Goal: Transaction & Acquisition: Purchase product/service

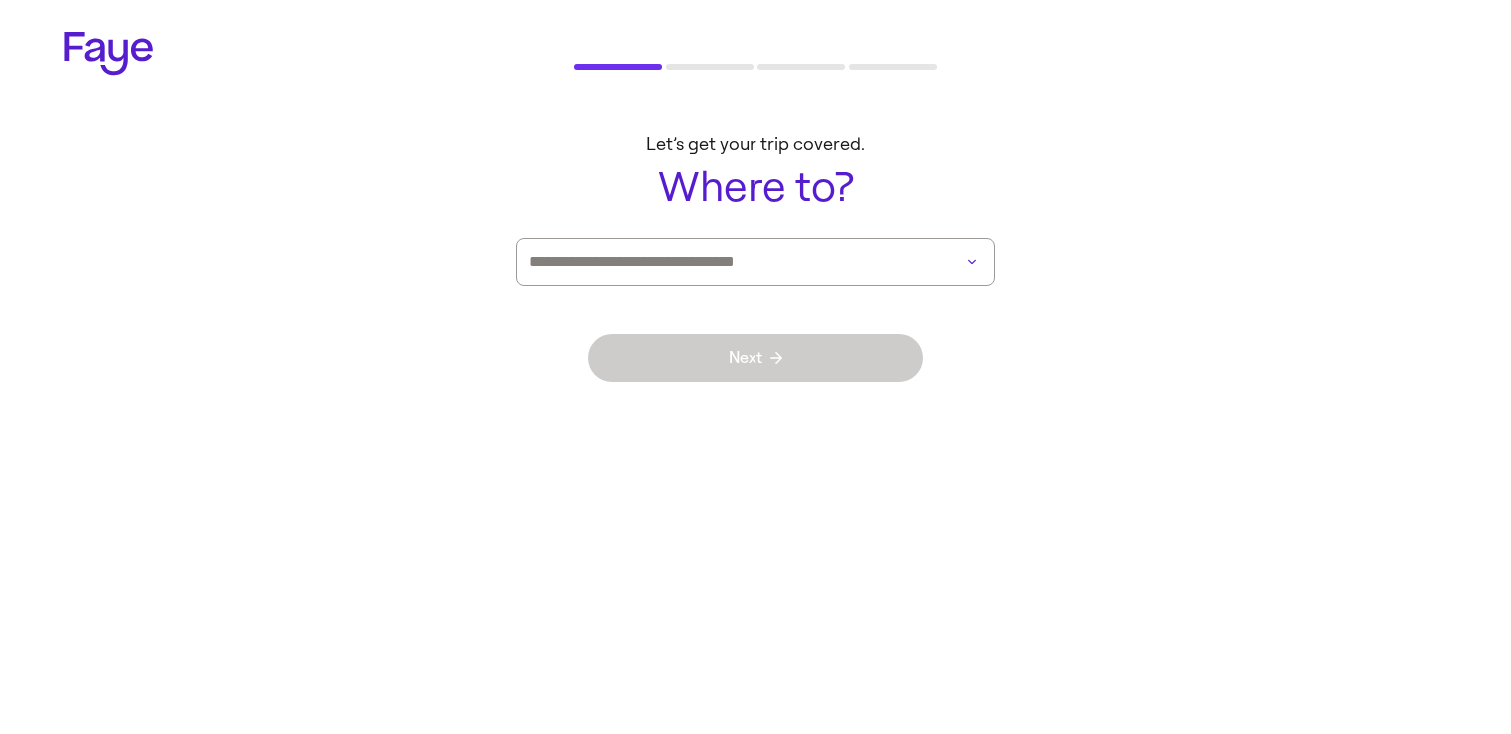
click at [824, 236] on main "Let’s get your trip covered. Where to? Next" at bounding box center [755, 274] width 1439 height 312
click at [820, 253] on input at bounding box center [728, 262] width 398 height 46
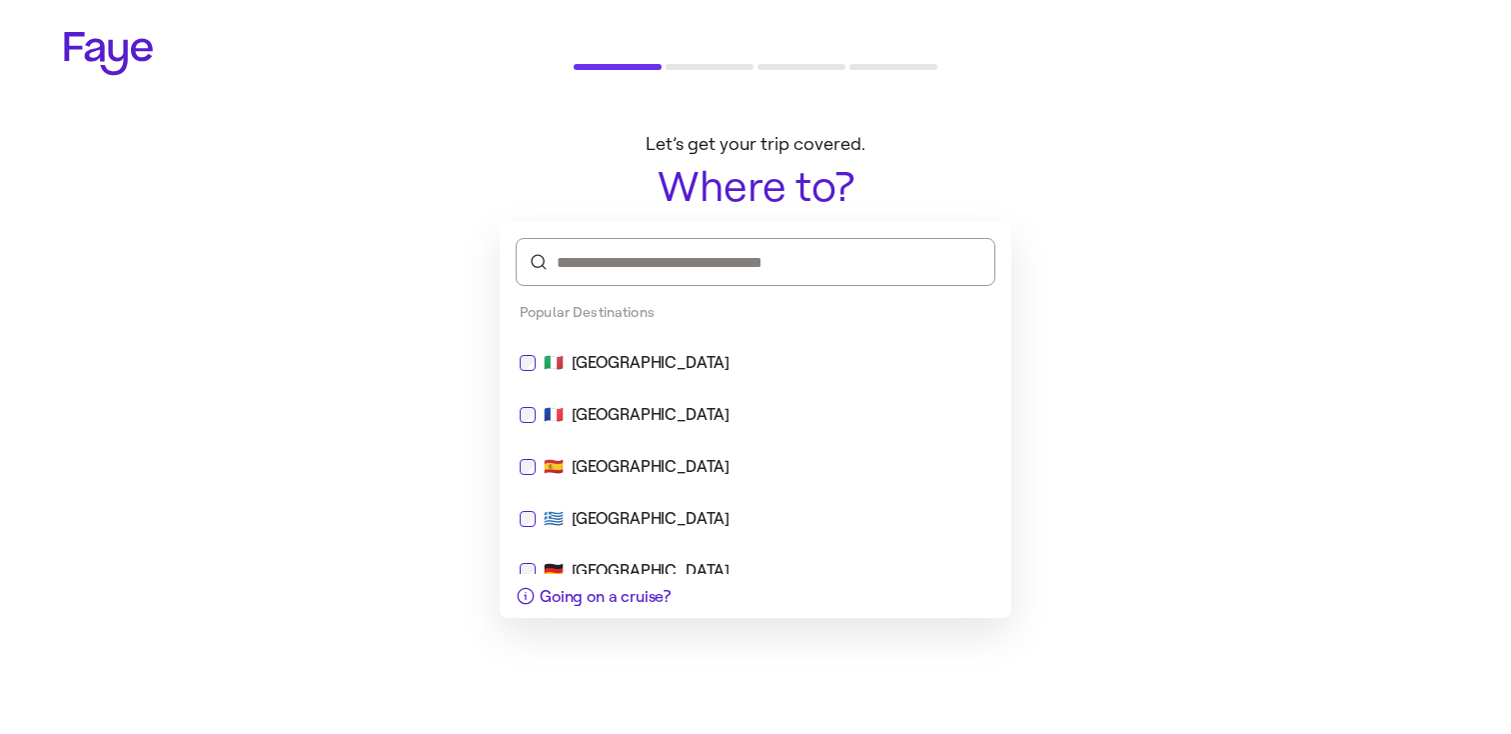
click at [764, 360] on div "🇮🇹 [GEOGRAPHIC_DATA]" at bounding box center [756, 363] width 472 height 24
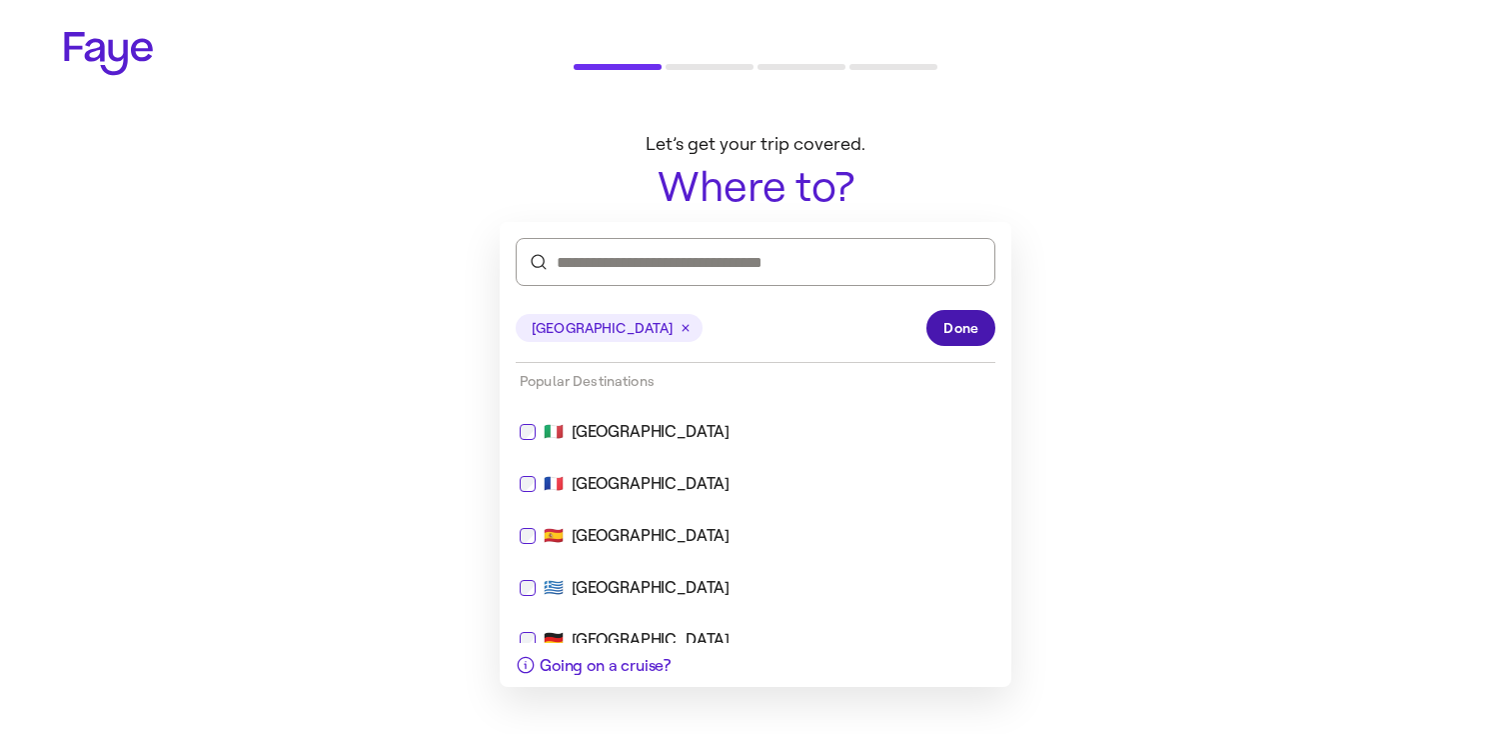
click at [968, 320] on span "Done" at bounding box center [961, 328] width 35 height 21
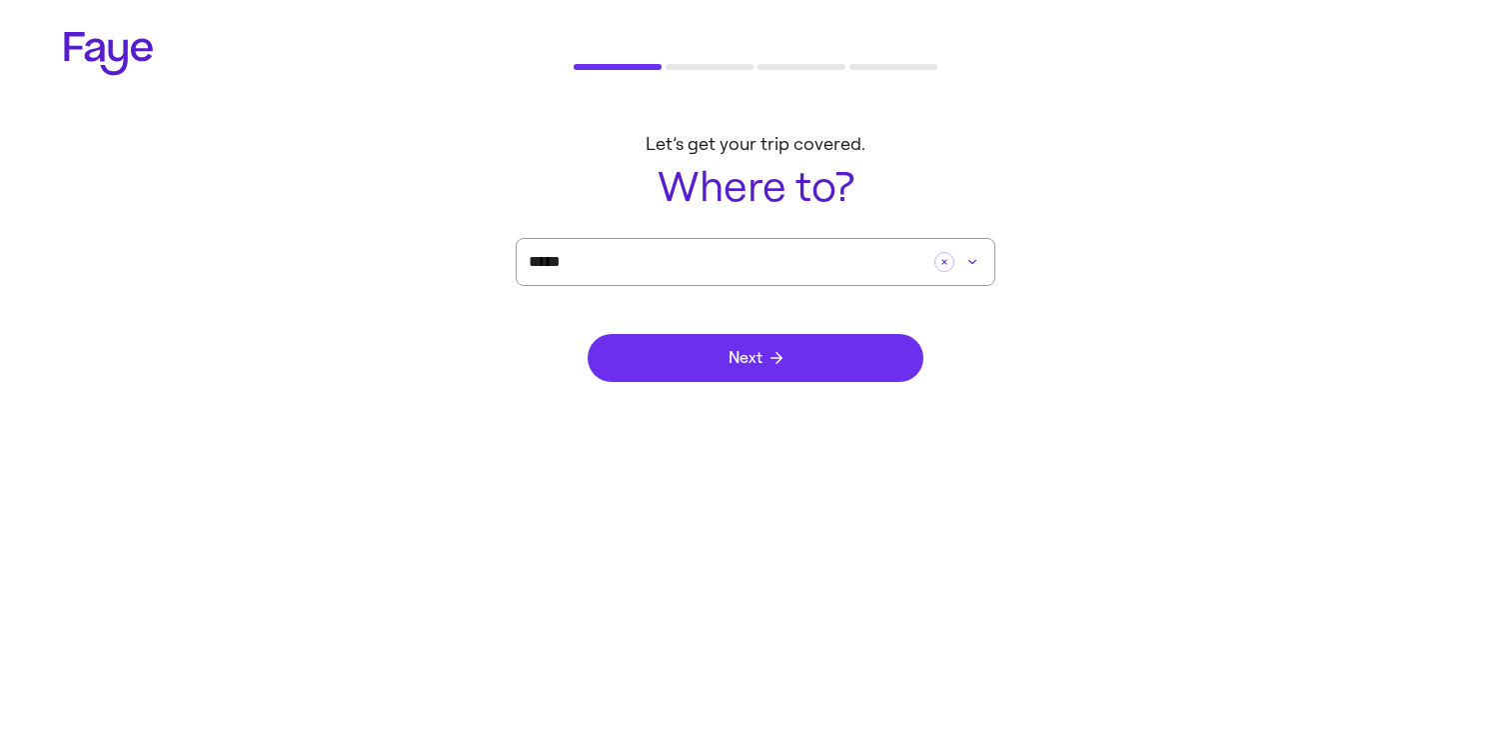
click at [823, 371] on button "Next" at bounding box center [756, 358] width 336 height 48
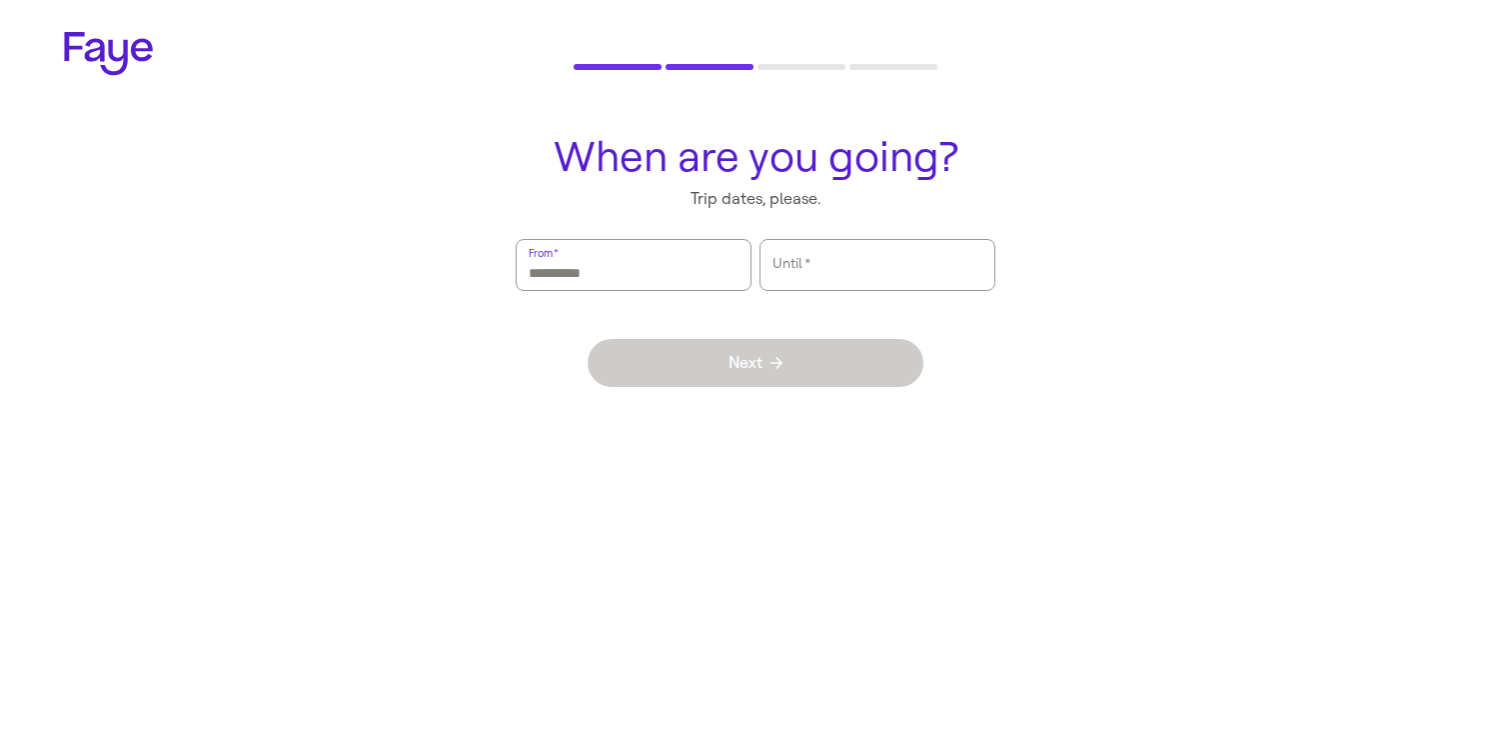
click at [706, 270] on input "From   *" at bounding box center [634, 265] width 210 height 46
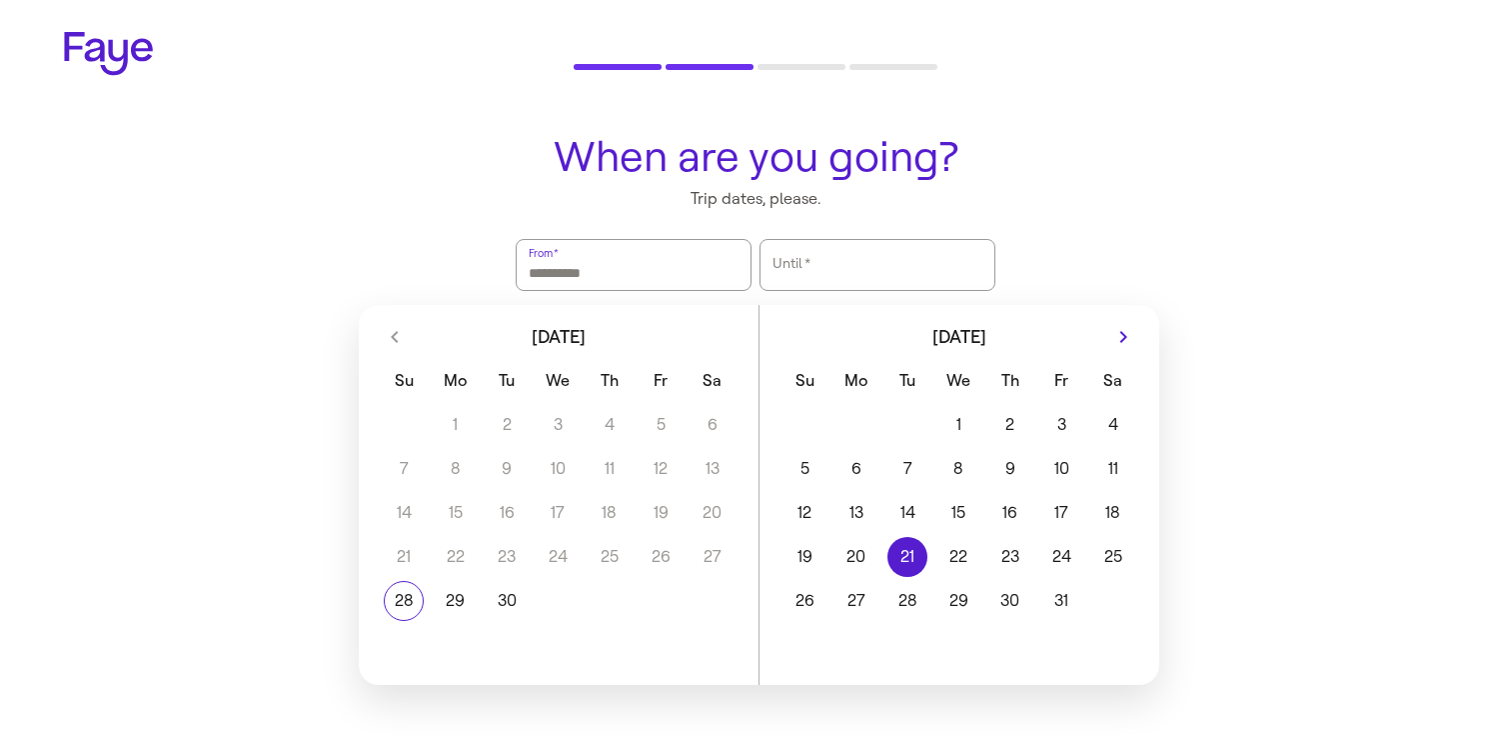
click at [911, 571] on button "21" at bounding box center [907, 557] width 51 height 40
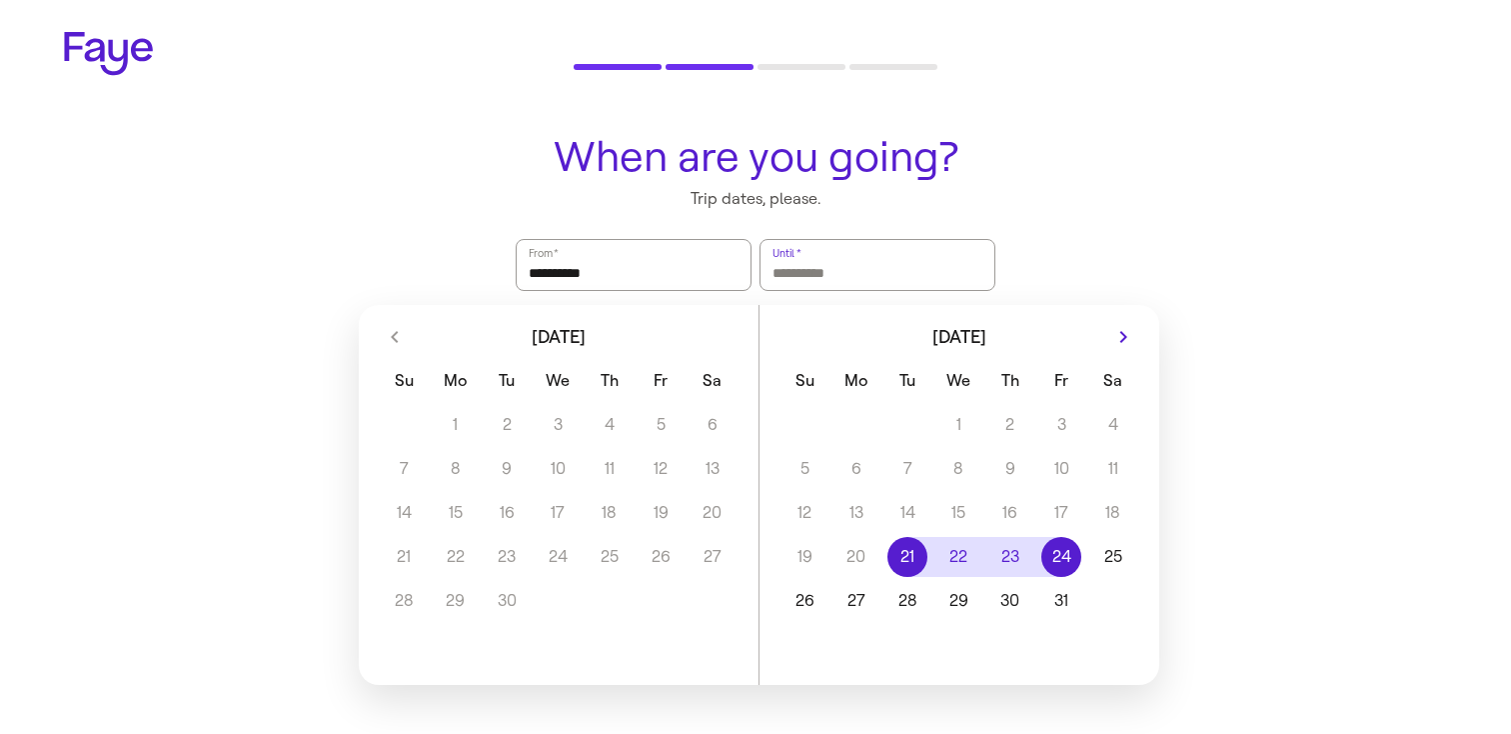
click at [1076, 564] on button "24" at bounding box center [1061, 557] width 51 height 40
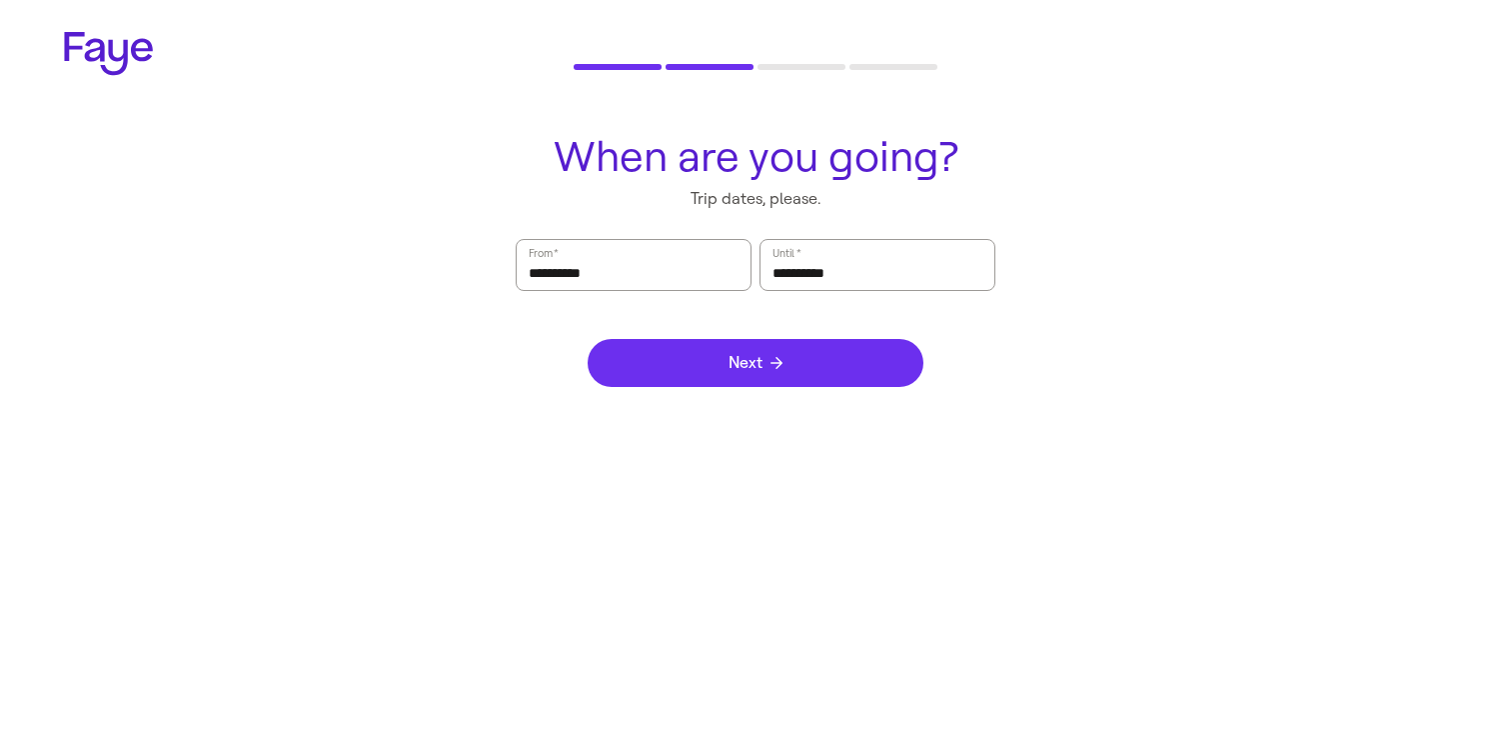
click at [846, 364] on button "Next" at bounding box center [756, 363] width 336 height 48
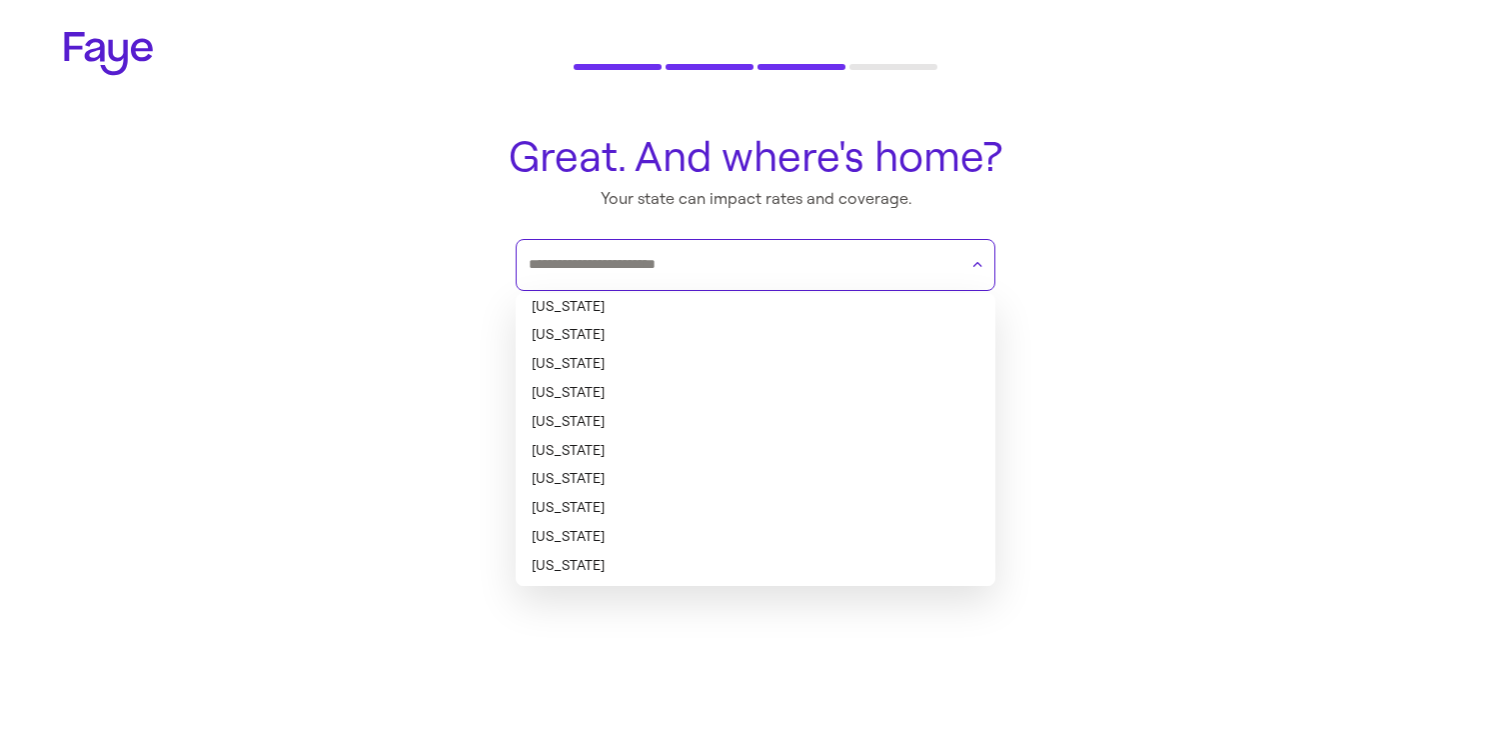
click at [733, 267] on input "text" at bounding box center [743, 265] width 429 height 30
click at [699, 319] on li "[US_STATE]" at bounding box center [756, 307] width 480 height 29
type input "*******"
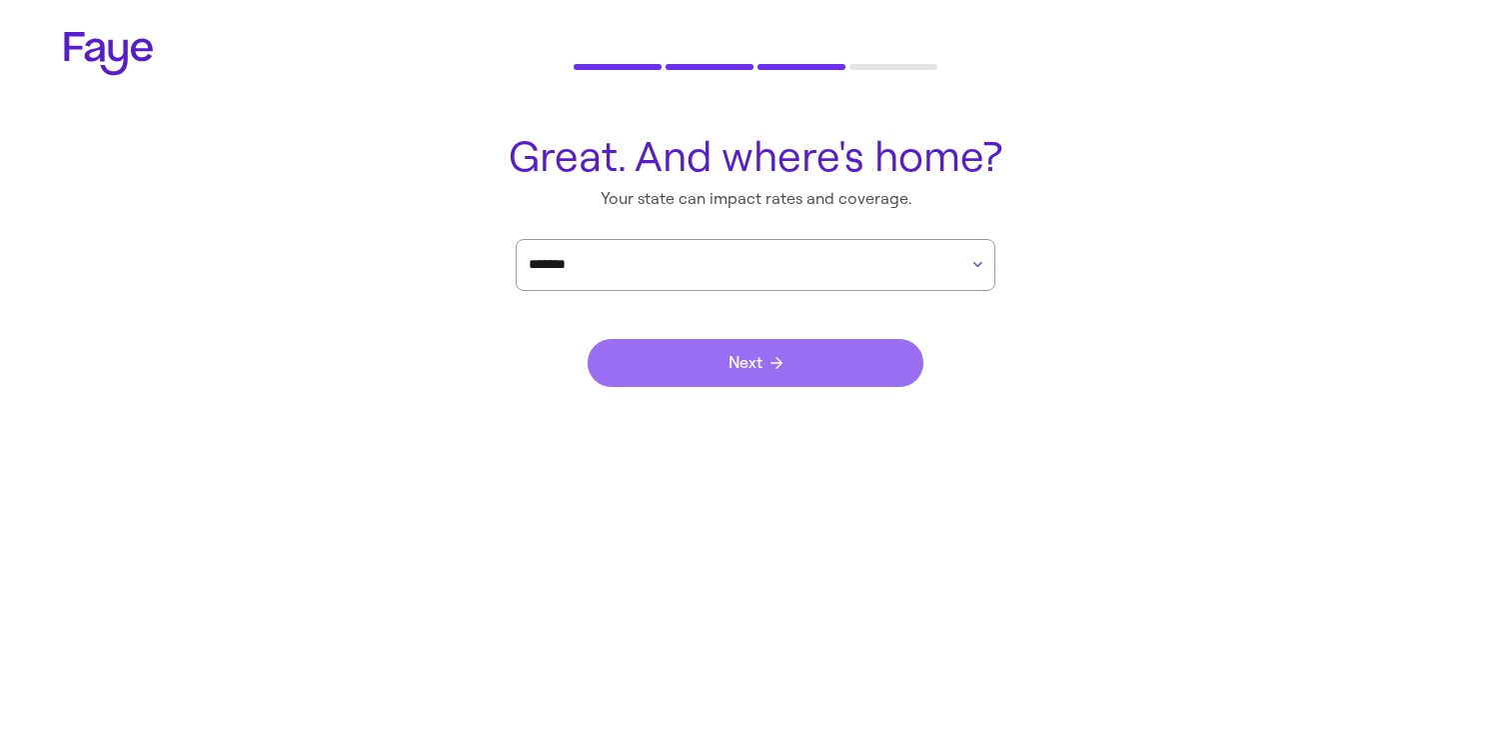
click at [718, 372] on button "Next" at bounding box center [756, 363] width 336 height 48
